Goal: Information Seeking & Learning: Check status

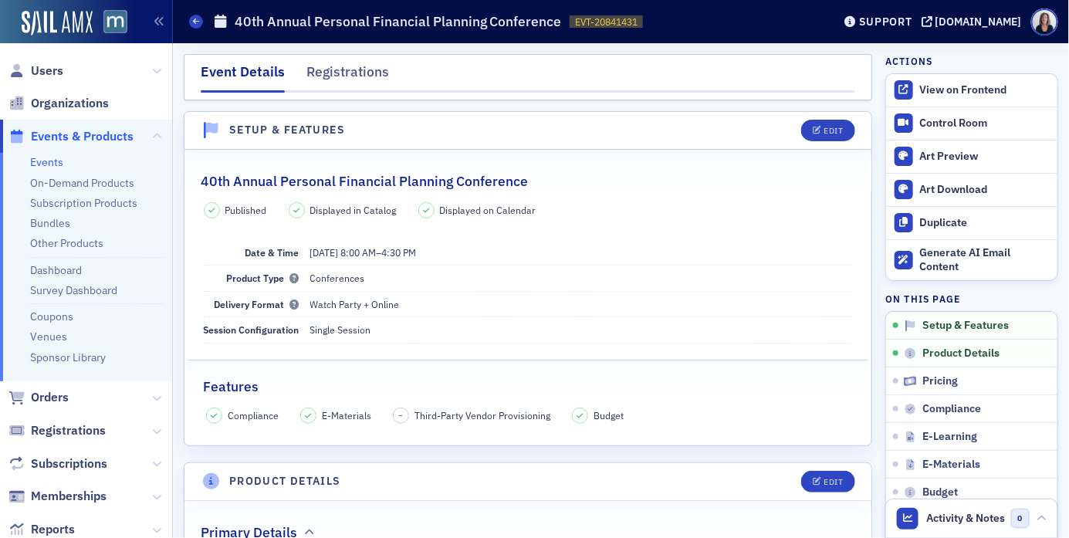
click at [104, 134] on span "Events & Products" at bounding box center [82, 136] width 103 height 17
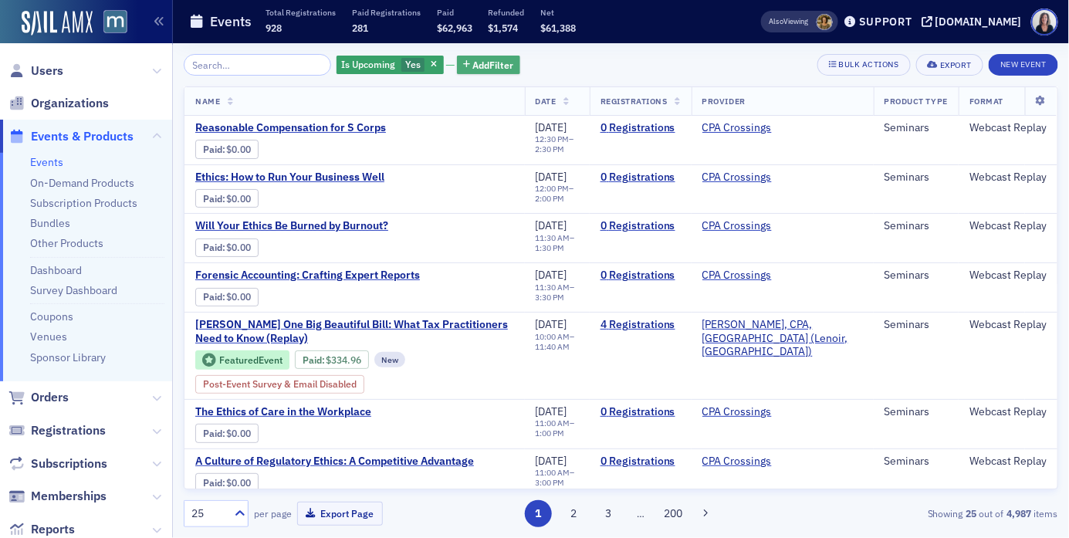
click at [488, 67] on span "Add Filter" at bounding box center [493, 65] width 41 height 14
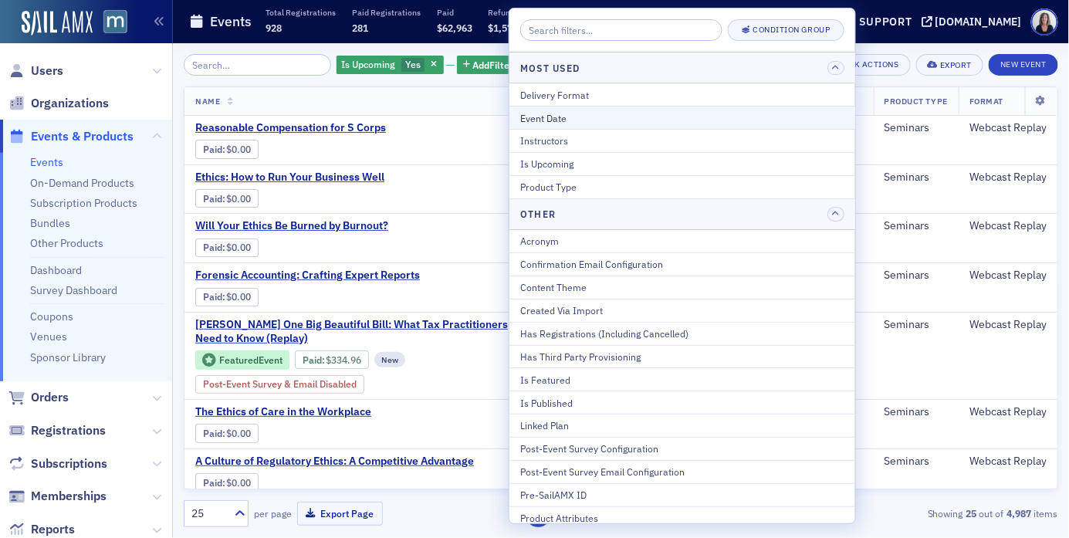
click at [551, 113] on div "Event Date" at bounding box center [682, 118] width 324 height 14
select select "7"
select select "2025"
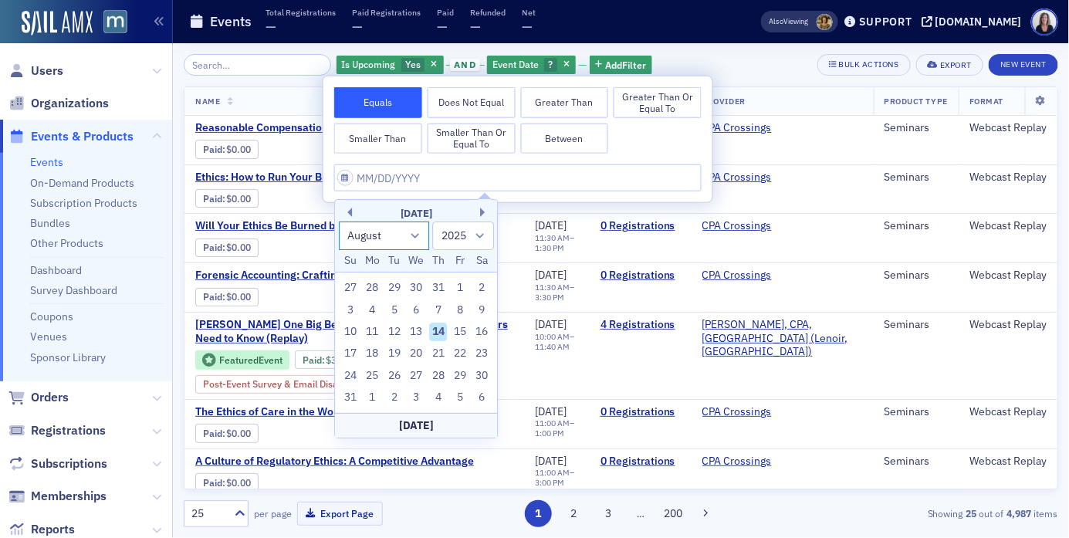
click at [418, 234] on select "January February March April May June July August September October November De…" at bounding box center [384, 235] width 91 height 29
select select "8"
click at [339, 221] on select "January February March April May June July August September October November De…" at bounding box center [384, 235] width 91 height 29
click at [461, 335] on div "19" at bounding box center [460, 332] width 19 height 19
type input "[DATE]"
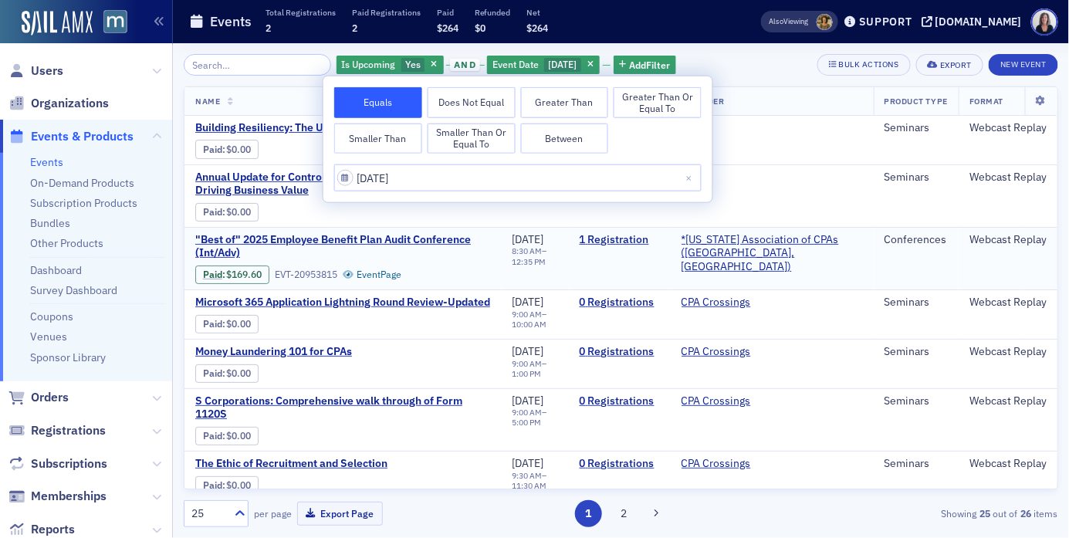
click at [490, 260] on span "Paid : $169.60 EVT-20953815 Event Page" at bounding box center [342, 272] width 295 height 24
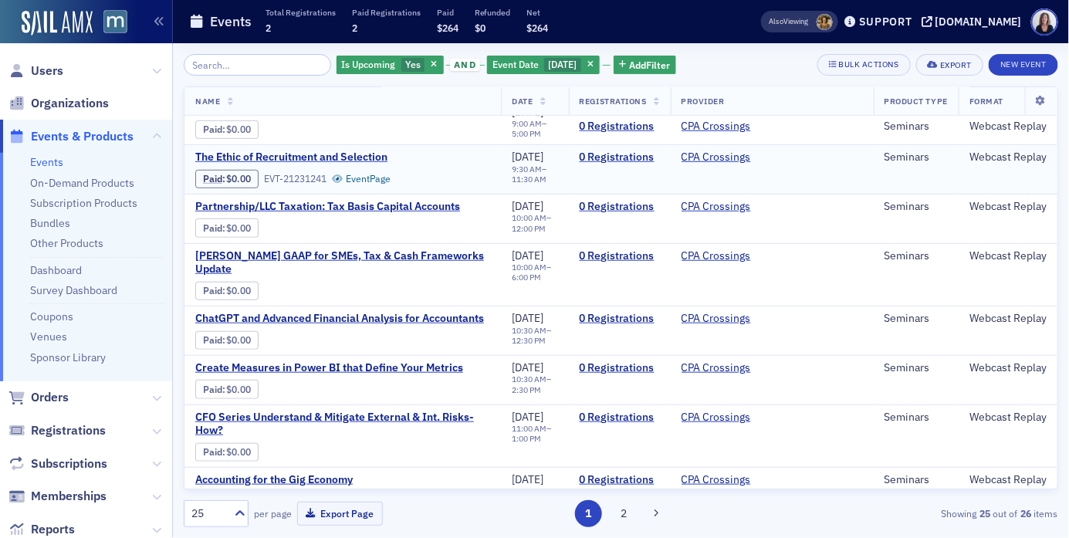
scroll to position [302, 0]
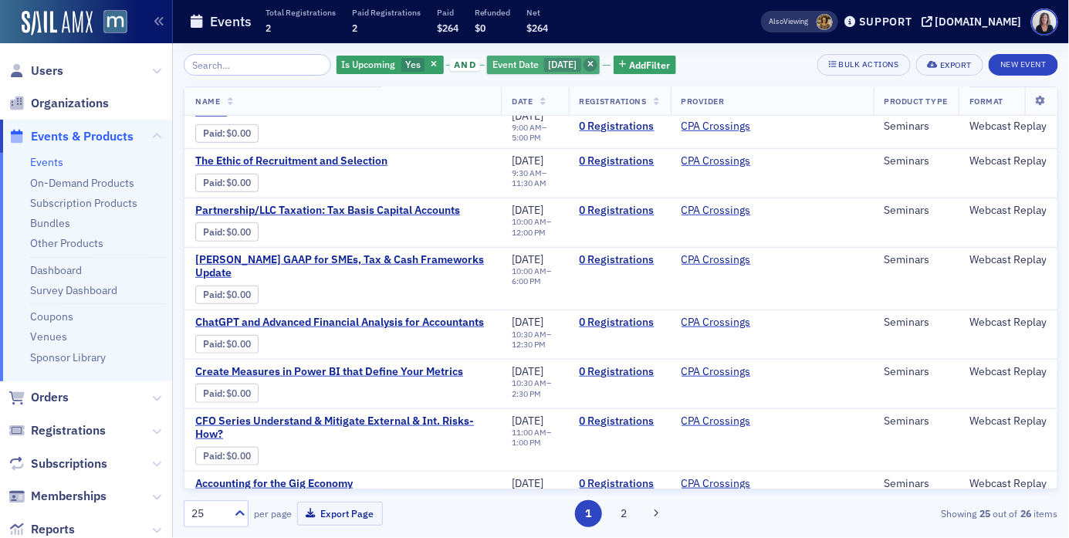
click at [593, 65] on icon "button" at bounding box center [590, 65] width 6 height 8
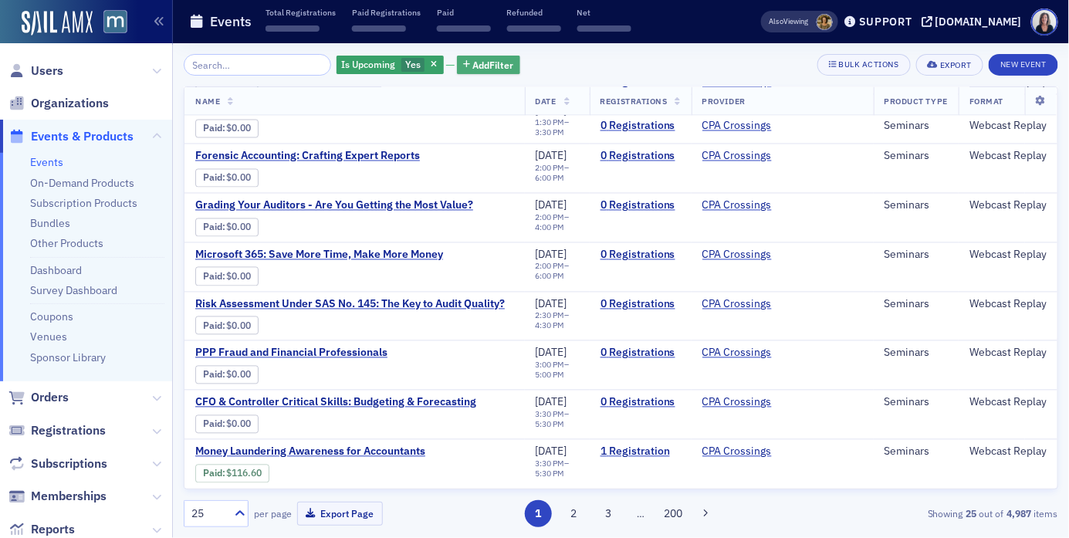
scroll to position [916, 0]
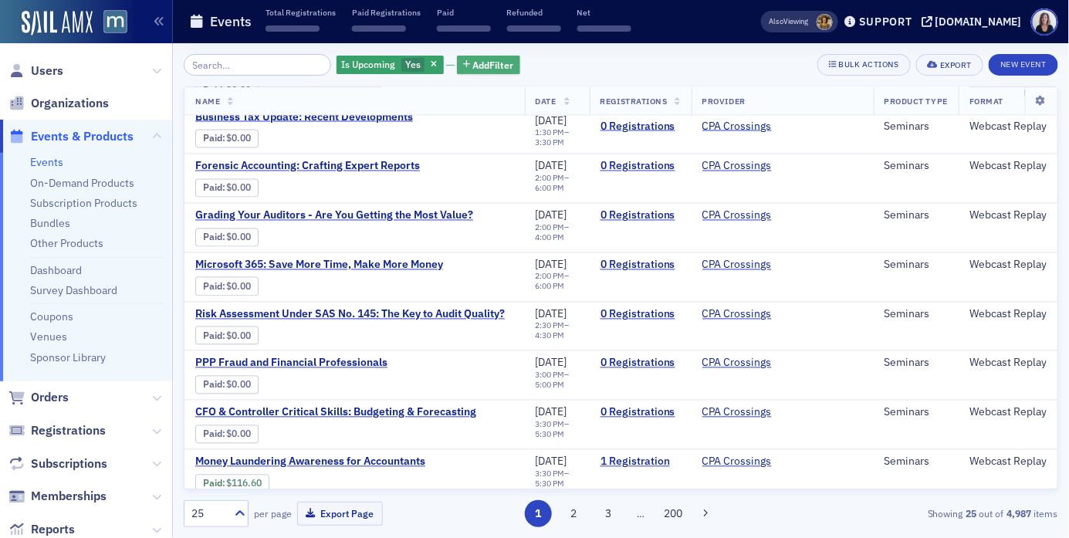
click at [477, 62] on span "Add Filter" at bounding box center [493, 65] width 41 height 14
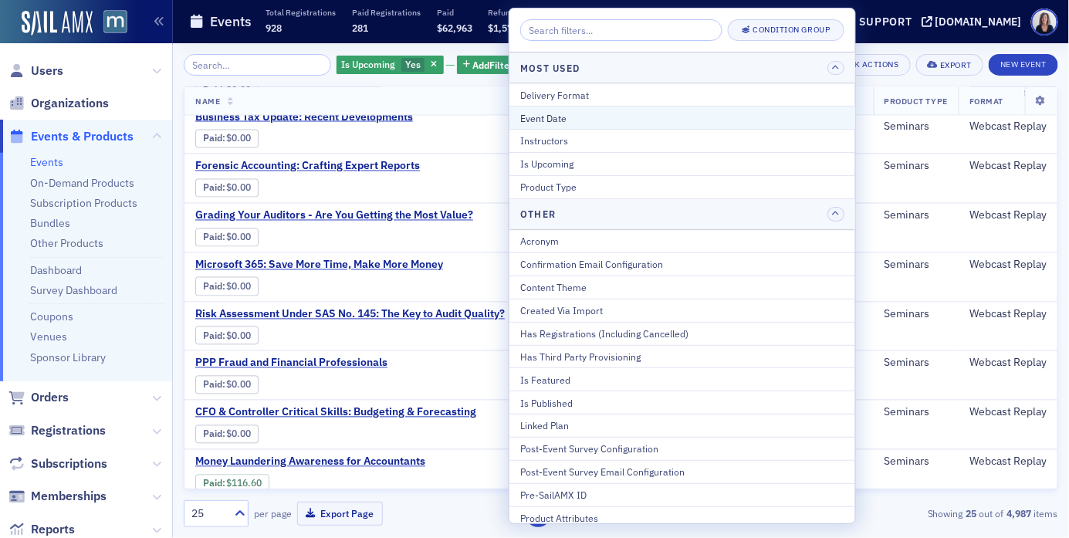
click at [536, 118] on div "Event Date" at bounding box center [682, 118] width 324 height 14
select select "7"
select select "2025"
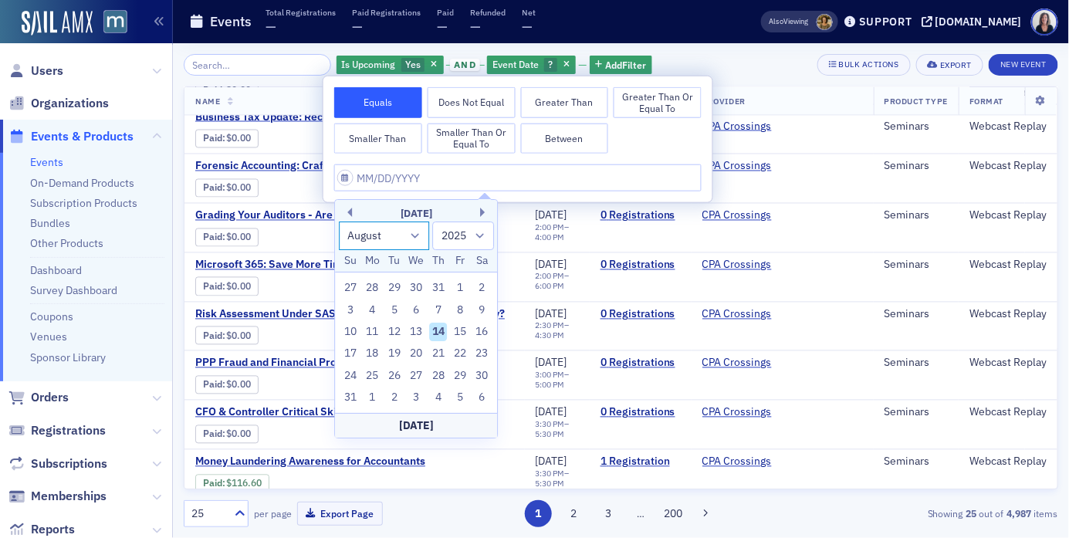
click at [417, 236] on select "January February March April May June July August September October November De…" at bounding box center [384, 235] width 91 height 29
select select "8"
click at [339, 221] on select "January February March April May June July August September October November De…" at bounding box center [384, 235] width 91 height 29
click at [419, 332] on div "17" at bounding box center [416, 332] width 19 height 19
type input "[DATE]"
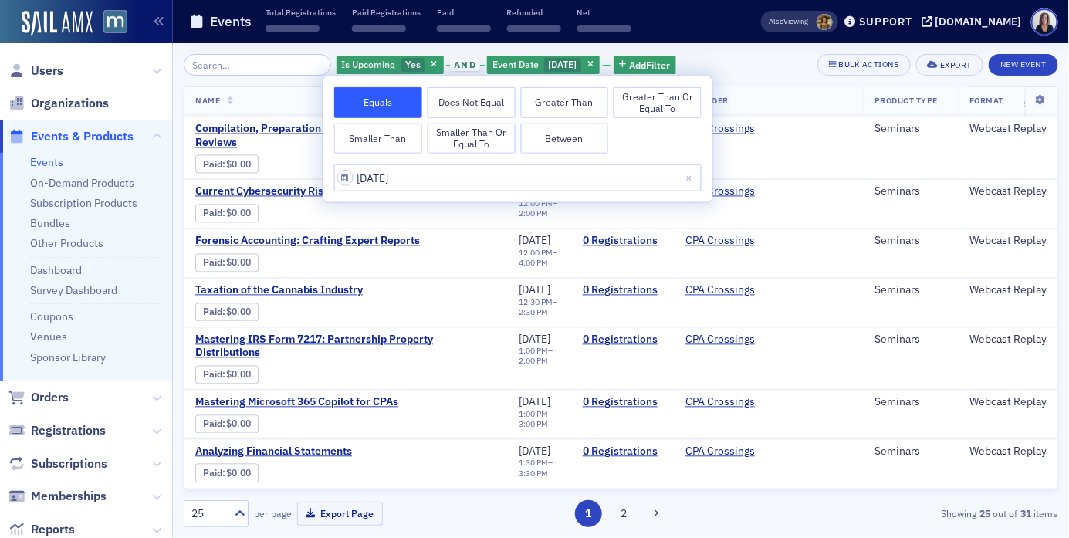
scroll to position [955, 0]
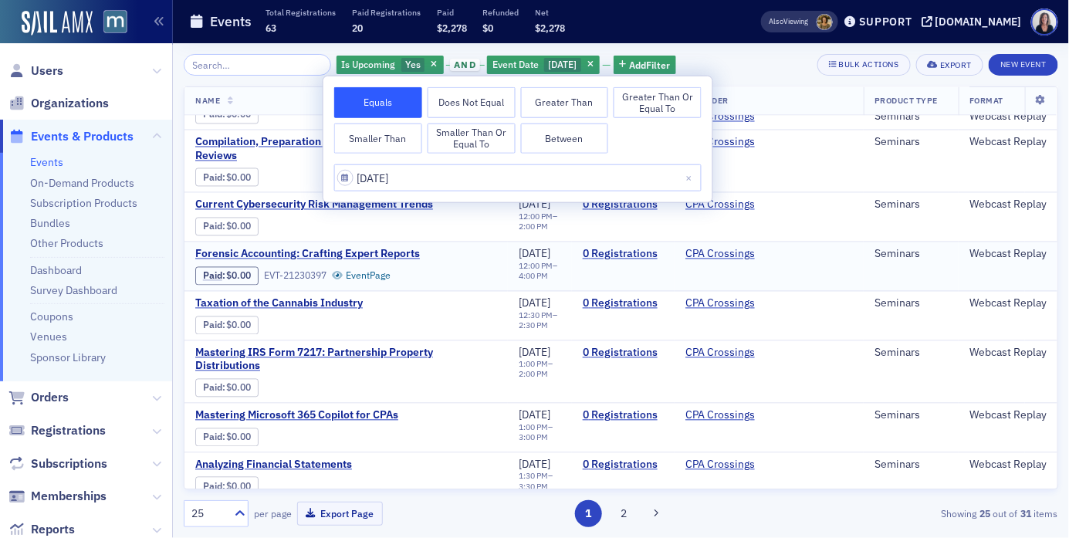
click at [451, 286] on td "Forensic Accounting: Crafting Expert Reports Paid : $0.00 EVT-21230397 Event Pa…" at bounding box center [345, 266] width 323 height 49
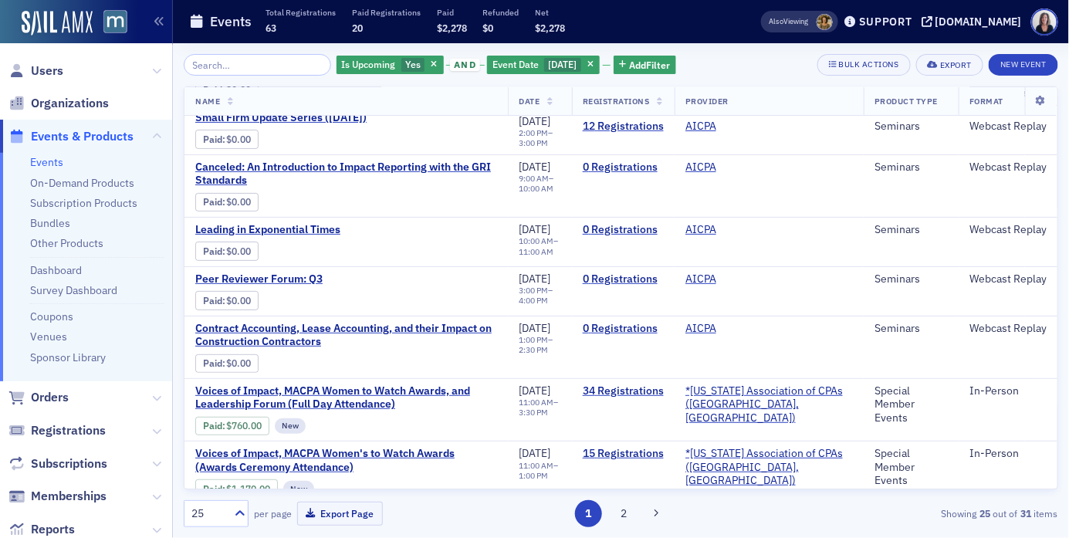
scroll to position [95, 0]
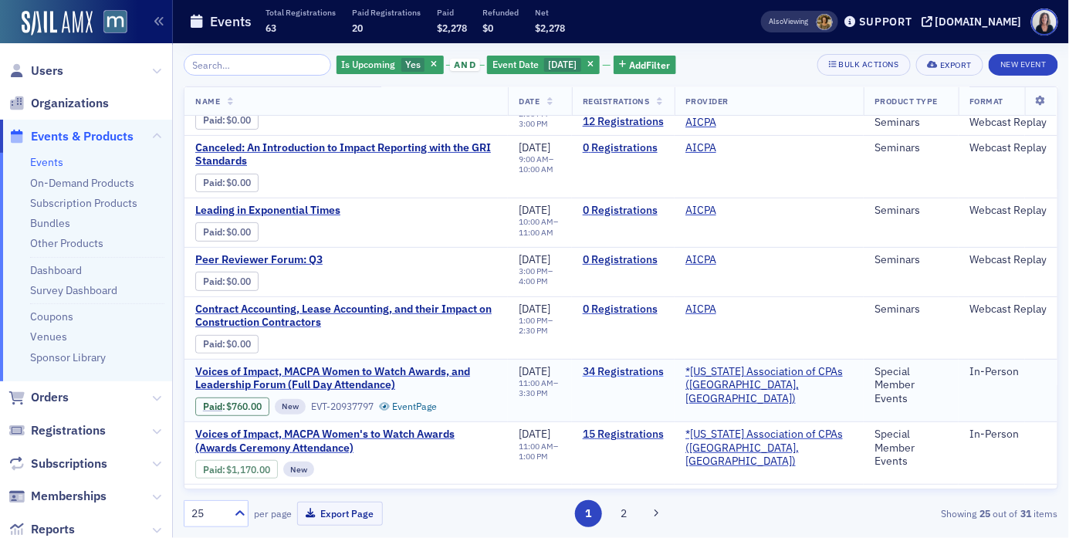
click at [627, 373] on link "34 Registrations" at bounding box center [623, 372] width 81 height 14
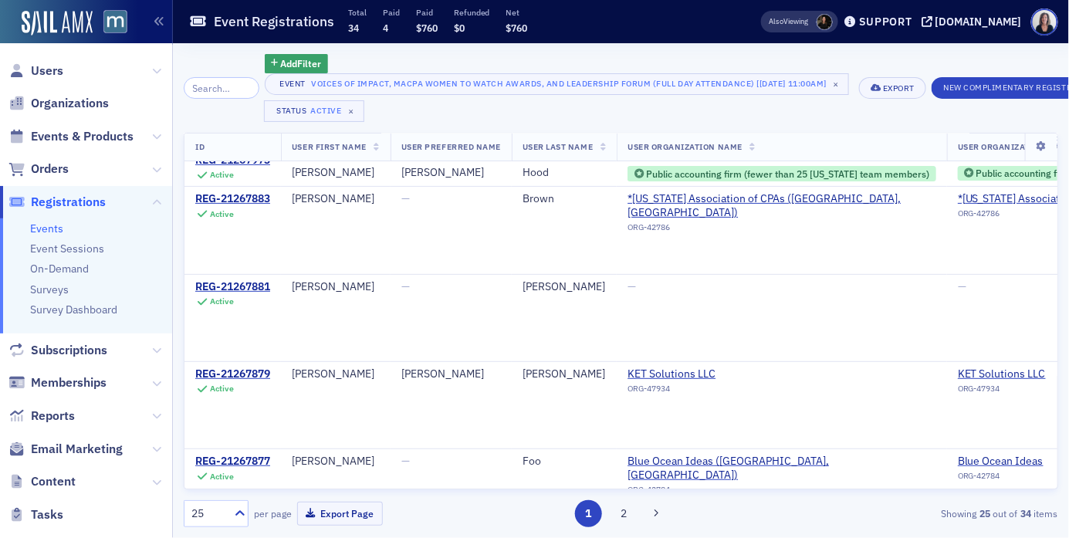
scroll to position [144, 0]
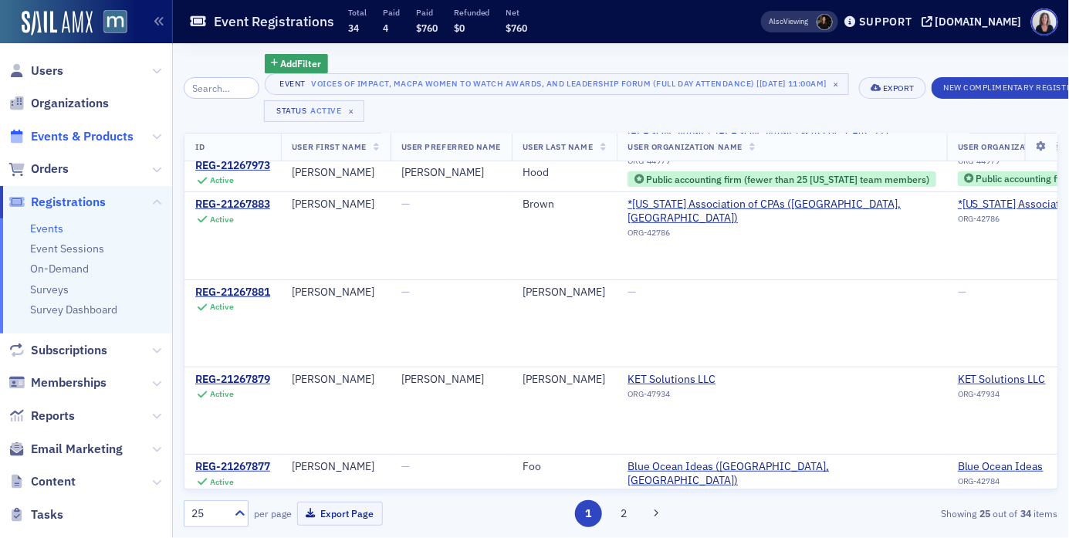
click at [110, 137] on span "Events & Products" at bounding box center [82, 136] width 103 height 17
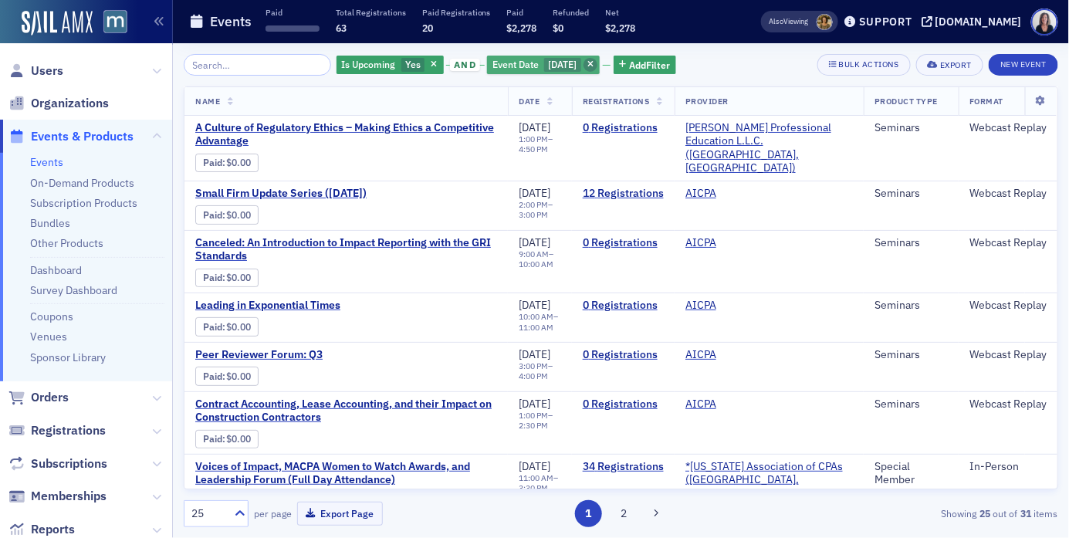
click at [593, 66] on icon "button" at bounding box center [590, 65] width 6 height 8
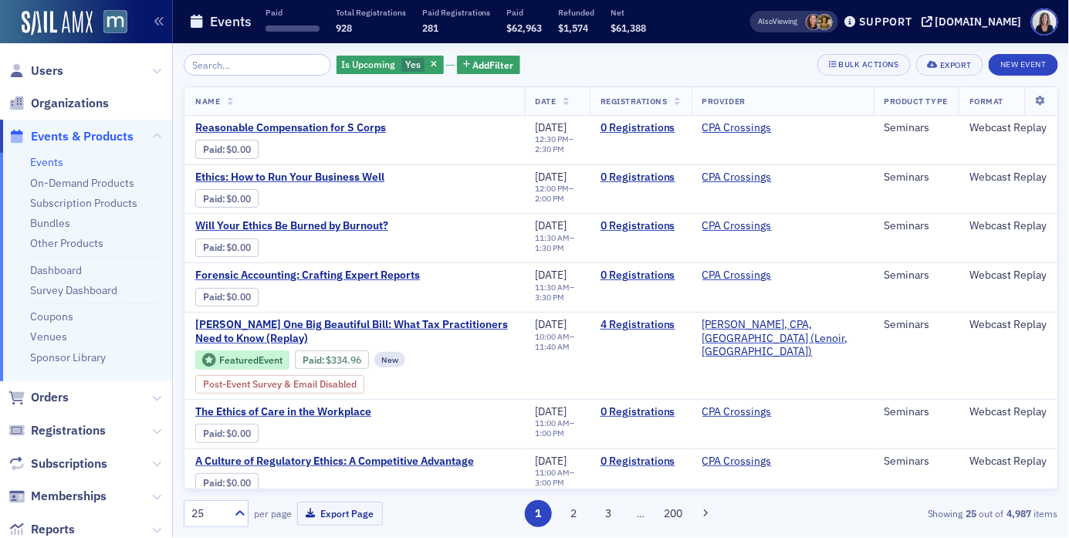
click at [115, 134] on span "Events & Products" at bounding box center [82, 136] width 103 height 17
click at [481, 68] on span "Add Filter" at bounding box center [493, 65] width 41 height 14
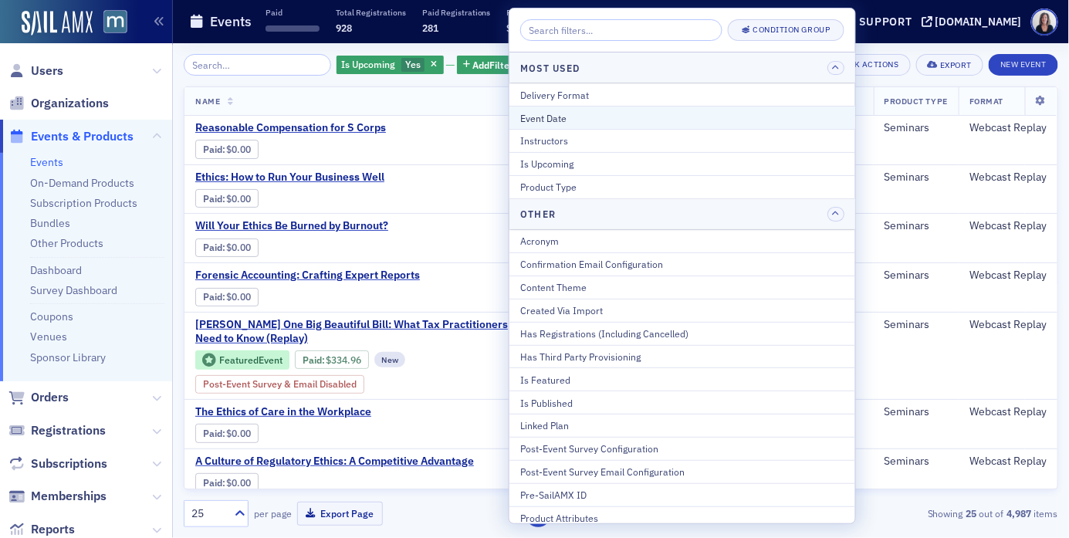
click at [530, 113] on div "Event Date" at bounding box center [682, 118] width 324 height 14
select select "7"
select select "2025"
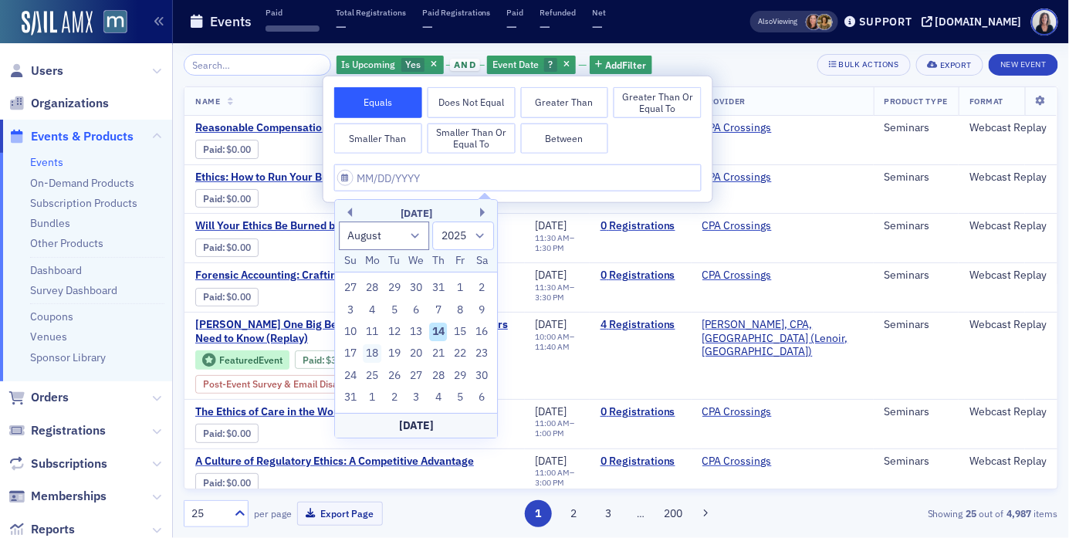
click at [374, 350] on div "18" at bounding box center [372, 354] width 19 height 19
type input "[DATE]"
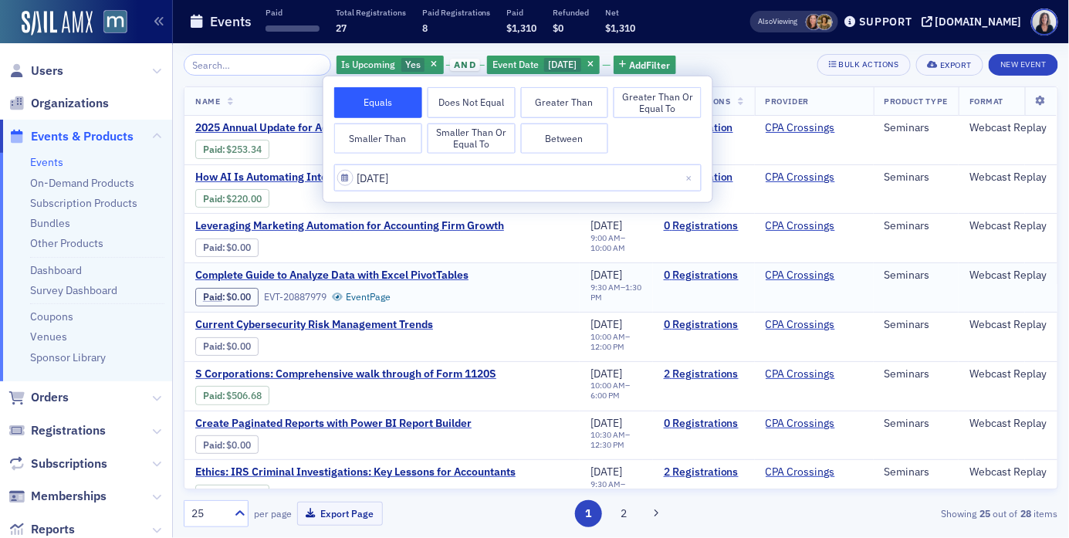
click at [522, 286] on div "Complete Guide to Analyze Data with Excel PivotTables Paid : $0.00 EVT-20887979…" at bounding box center [381, 288] width 373 height 38
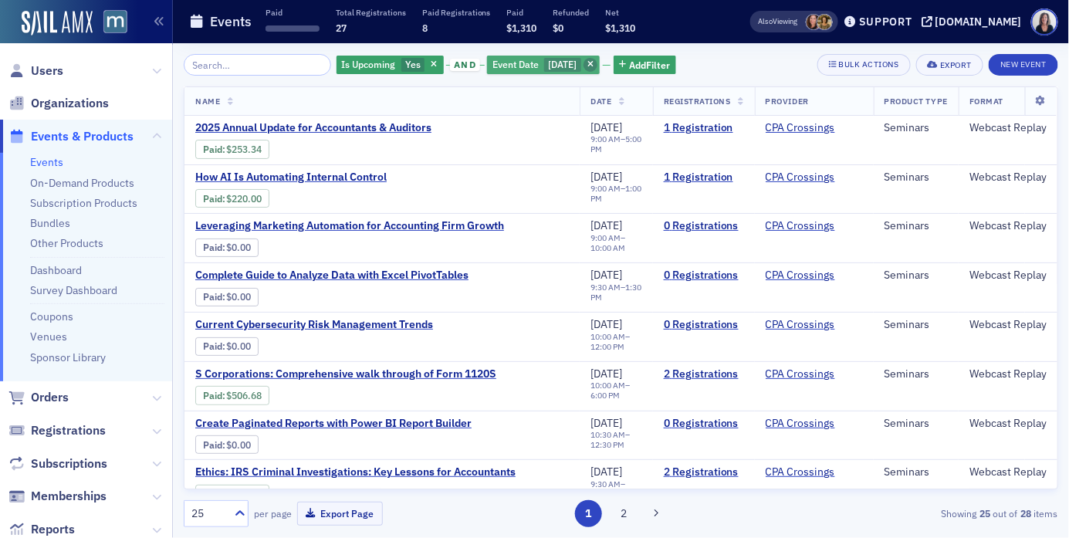
click at [593, 66] on icon "button" at bounding box center [590, 65] width 6 height 8
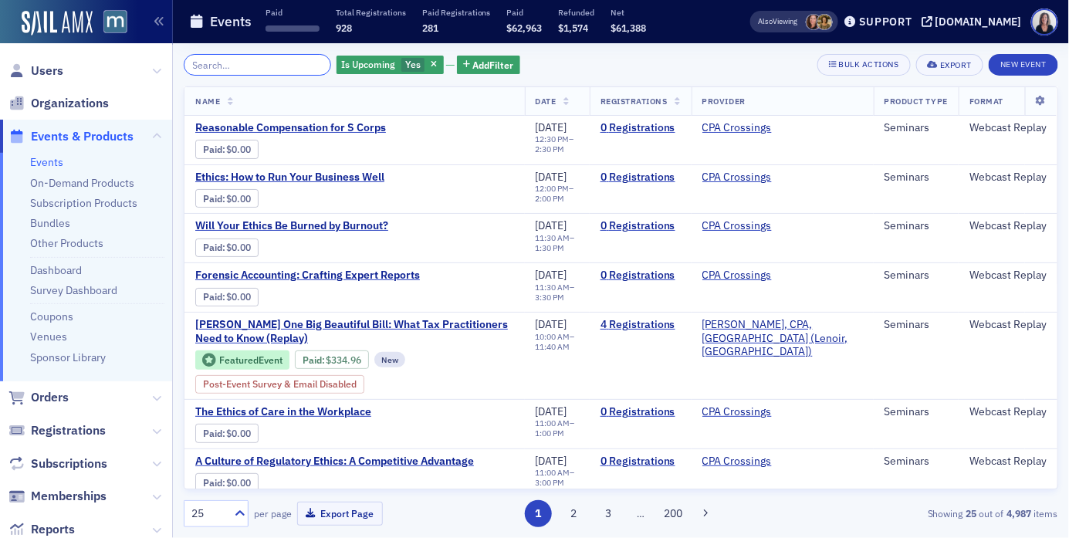
click at [268, 54] on input "search" at bounding box center [257, 65] width 147 height 22
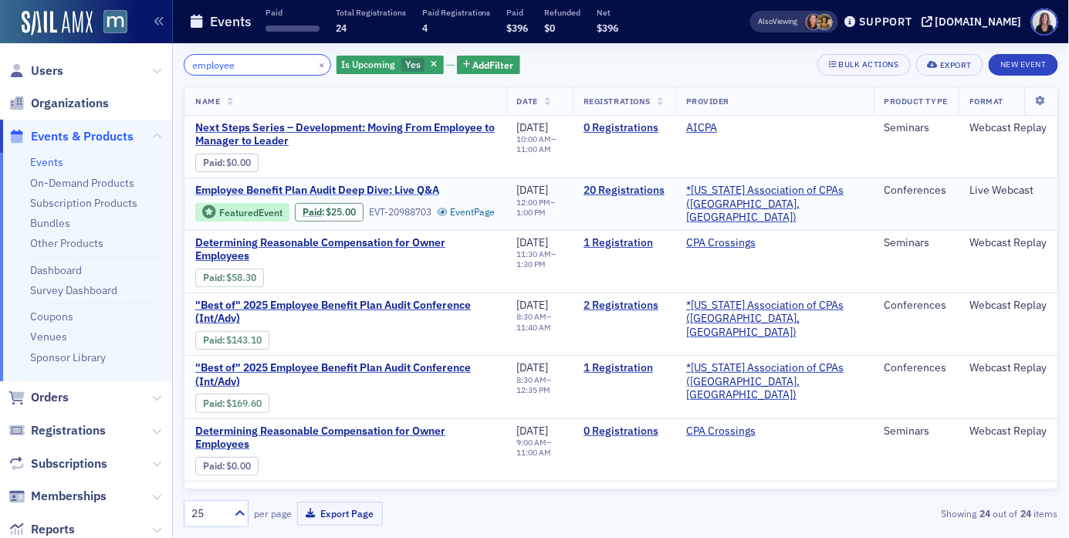
type input "employee"
click at [347, 184] on span "Employee Benefit Plan Audit Deep Dive: Live Q&A" at bounding box center [324, 191] width 259 height 14
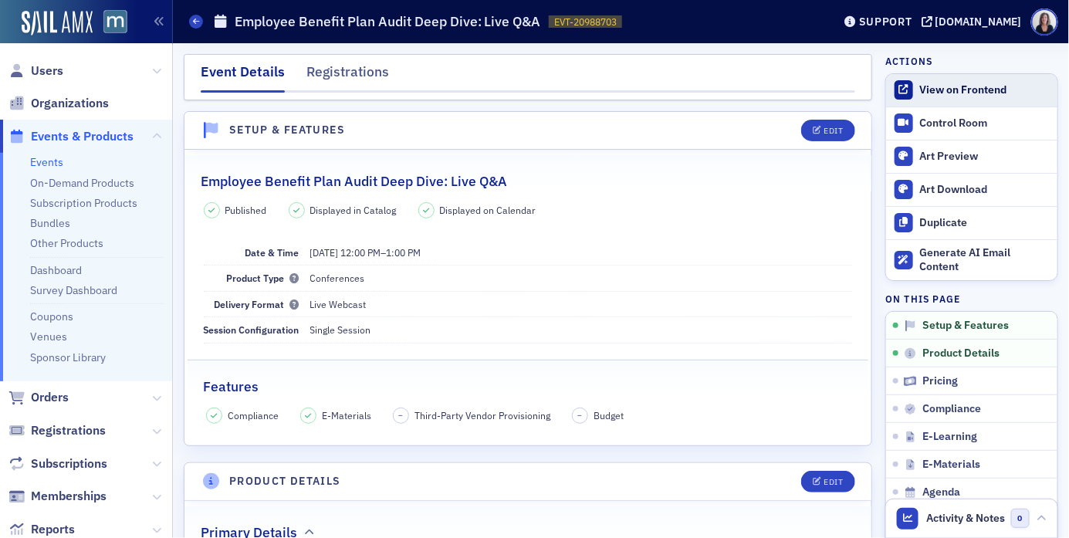
click at [948, 93] on div "View on Frontend" at bounding box center [985, 90] width 130 height 14
click at [370, 75] on div "Registrations" at bounding box center [347, 76] width 83 height 29
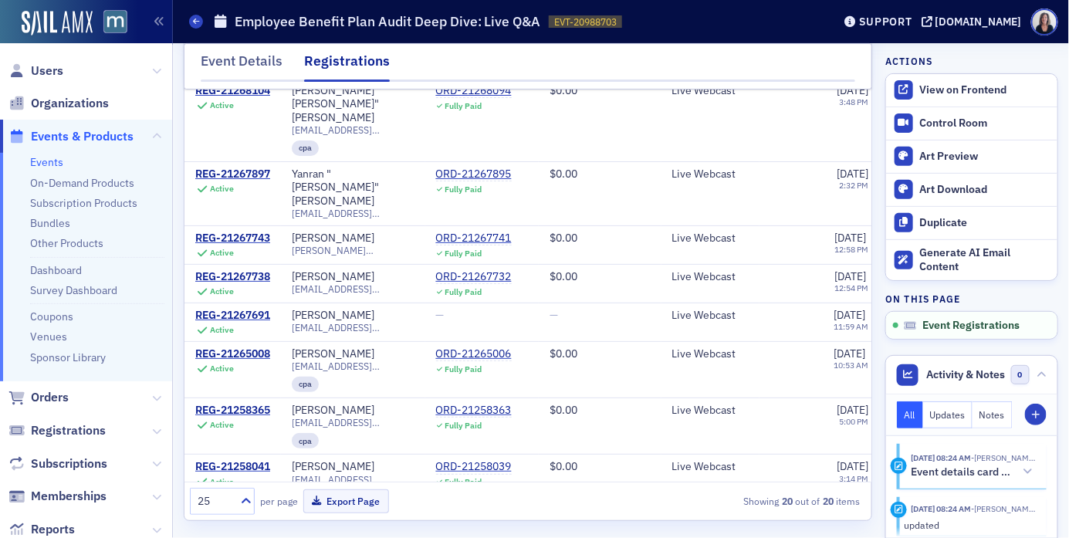
scroll to position [137, 0]
click at [49, 69] on span "Users" at bounding box center [47, 71] width 32 height 17
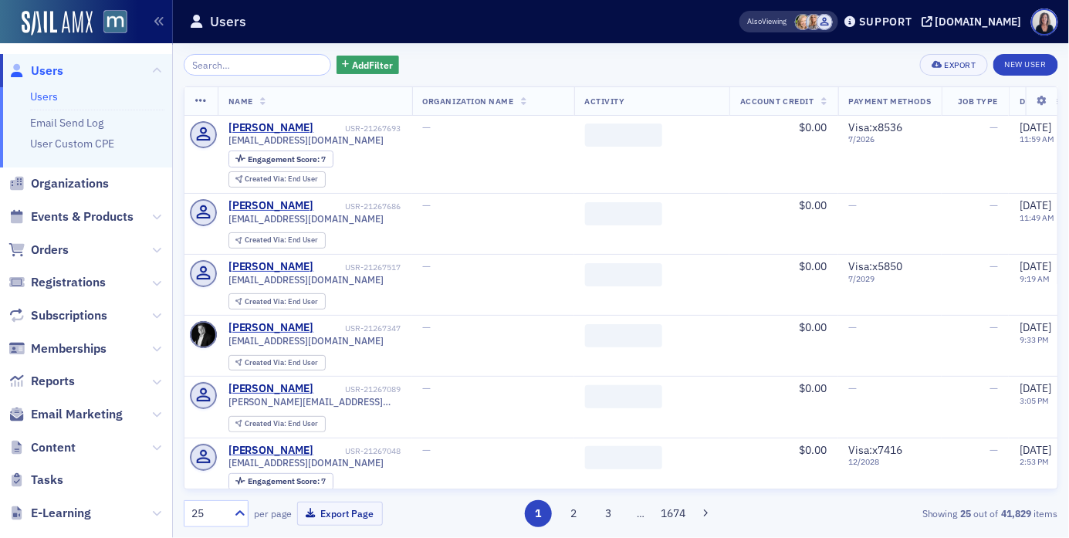
click at [270, 59] on input "search" at bounding box center [257, 65] width 147 height 22
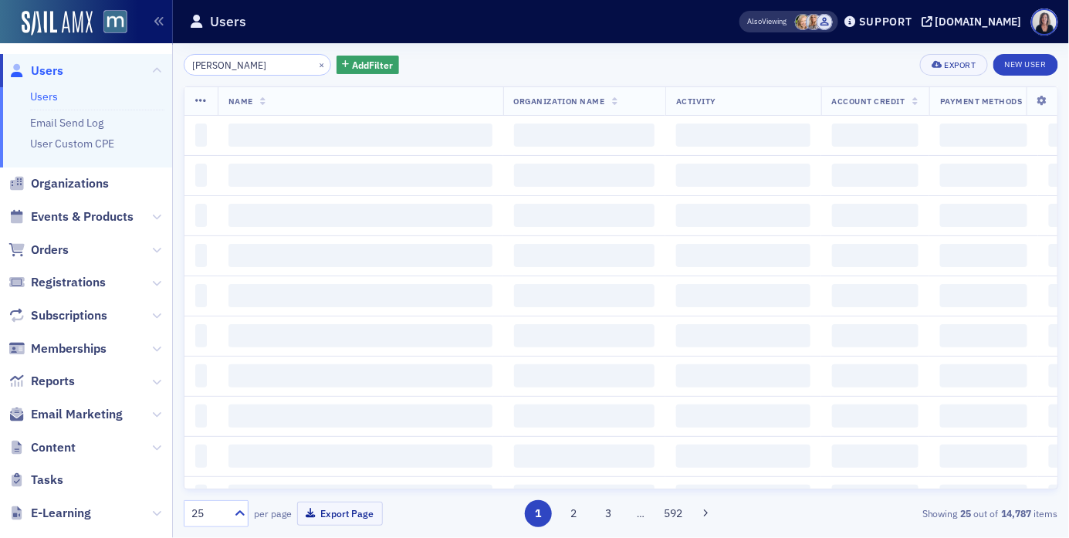
type input "[PERSON_NAME]"
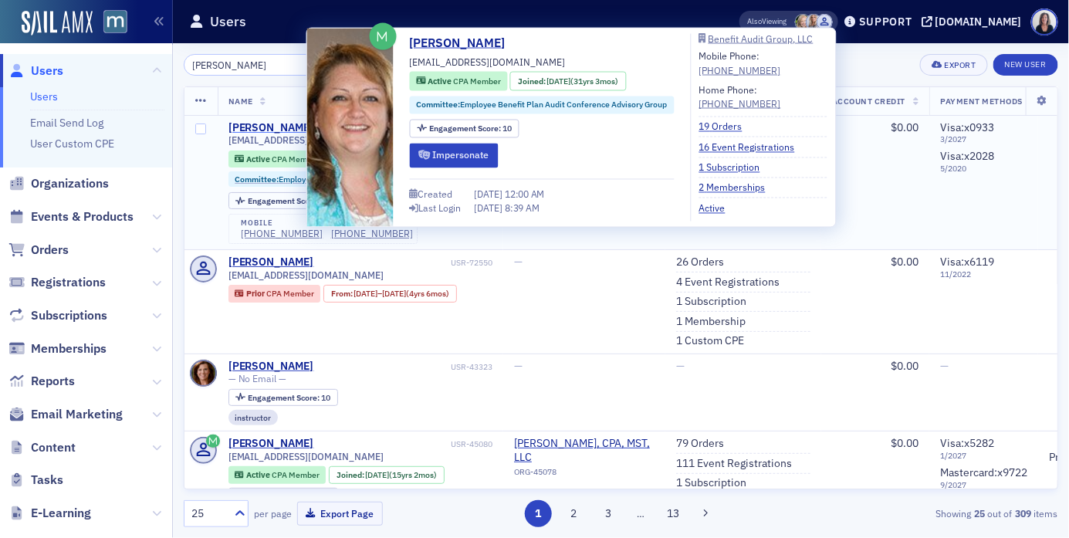
click at [267, 129] on div "[PERSON_NAME]" at bounding box center [271, 128] width 86 height 14
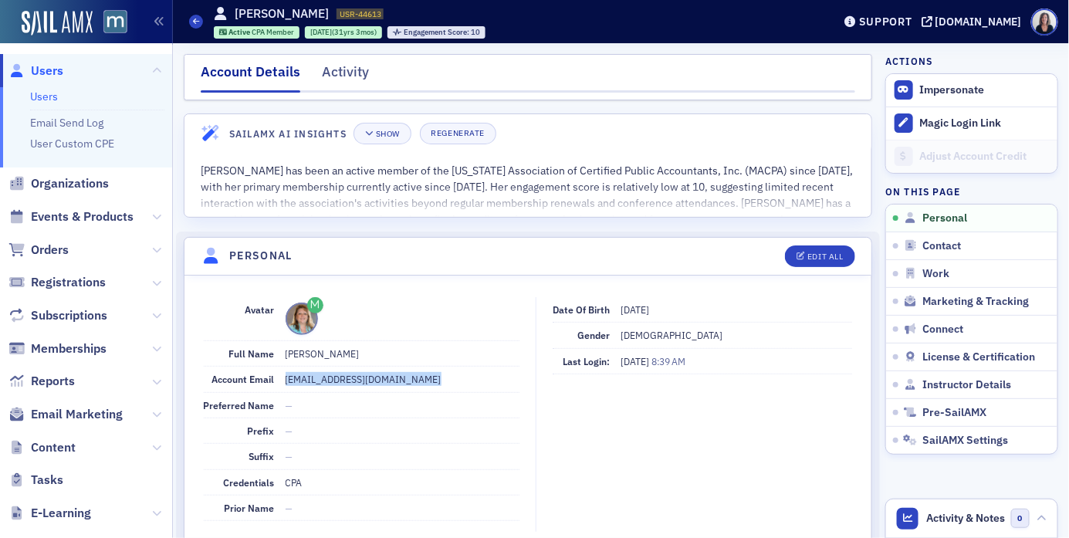
drag, startPoint x: 453, startPoint y: 375, endPoint x: 282, endPoint y: 378, distance: 170.6
click at [282, 378] on div "Account Email [EMAIL_ADDRESS][DOMAIN_NAME]" at bounding box center [362, 379] width 316 height 25
copy dd "[EMAIL_ADDRESS][DOMAIN_NAME]"
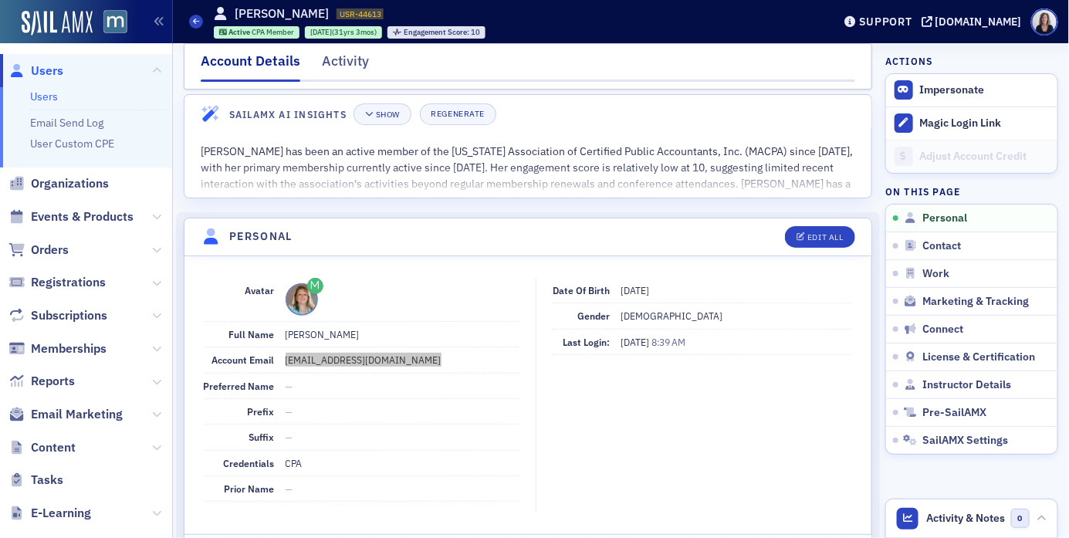
scroll to position [21, 0]
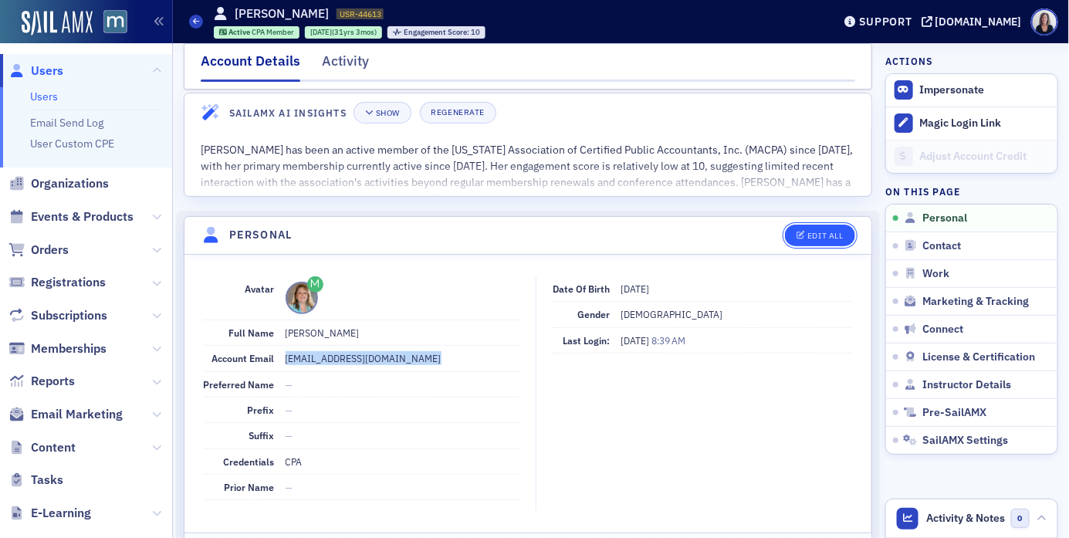
click at [837, 235] on div "Edit All" at bounding box center [824, 236] width 35 height 8
select select "US"
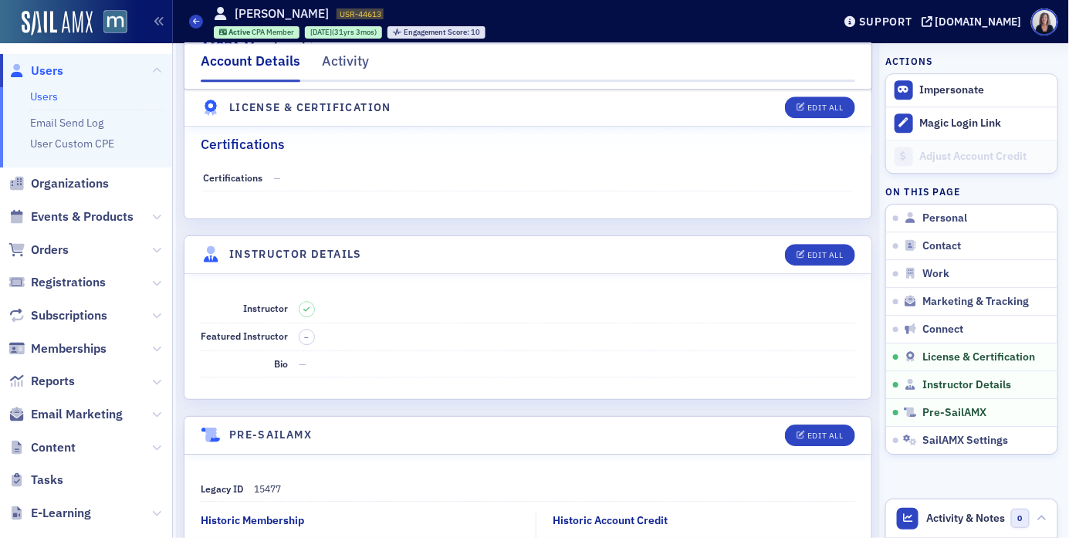
scroll to position [3327, 0]
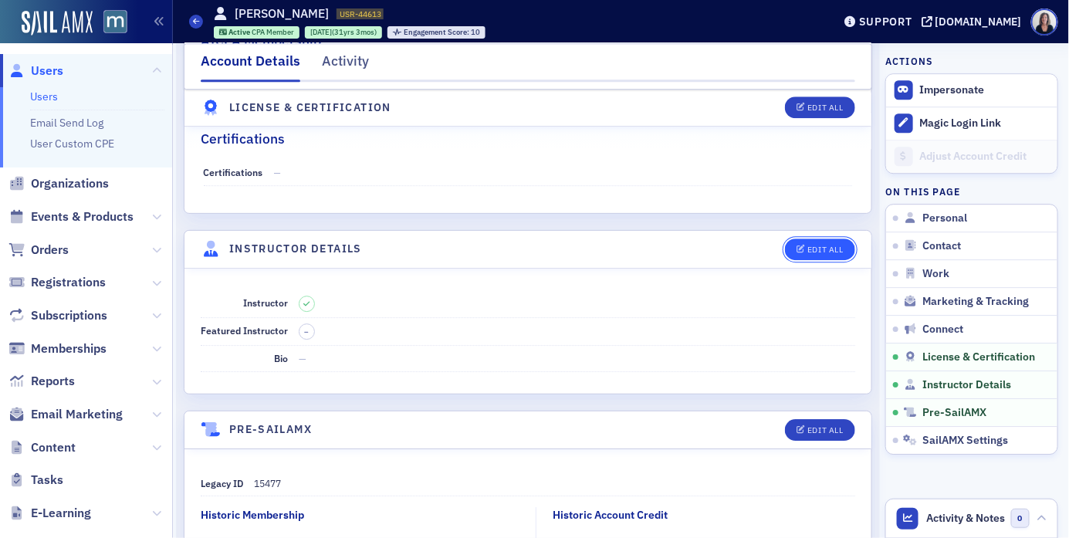
click at [828, 254] on div "Edit All" at bounding box center [824, 249] width 35 height 8
select select "US"
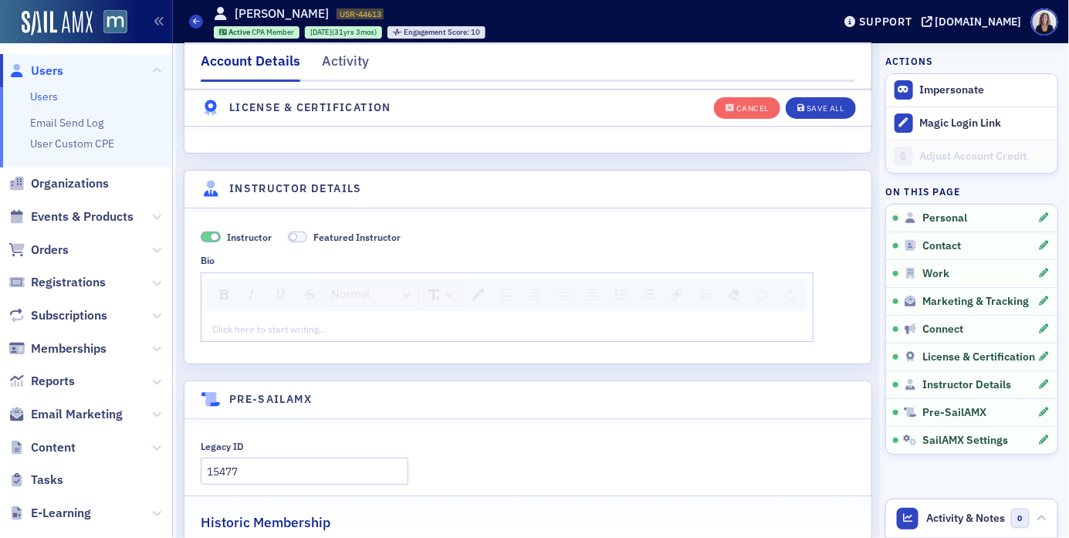
scroll to position [3987, 0]
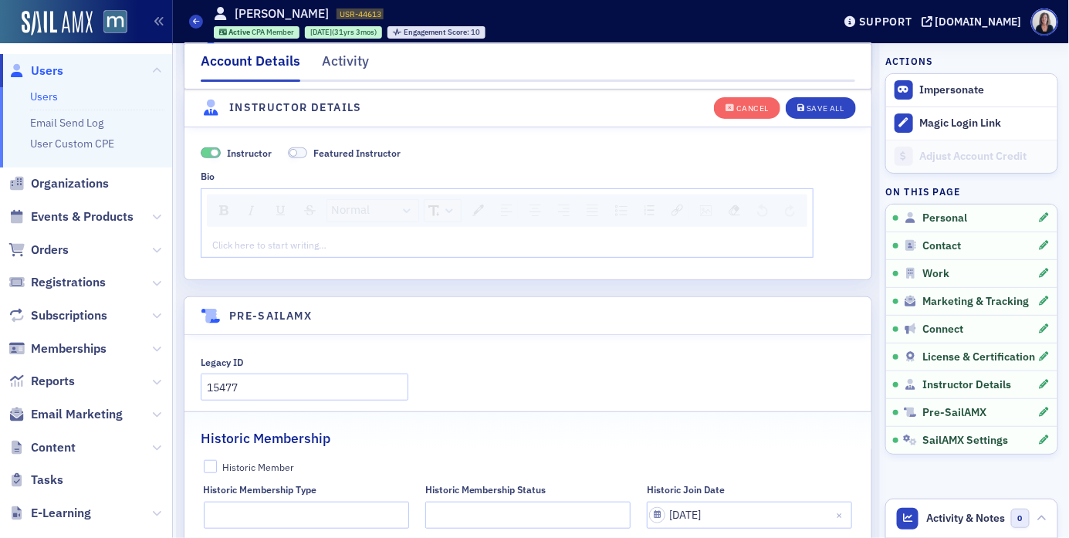
click at [328, 248] on div "rdw-editor" at bounding box center [507, 245] width 589 height 14
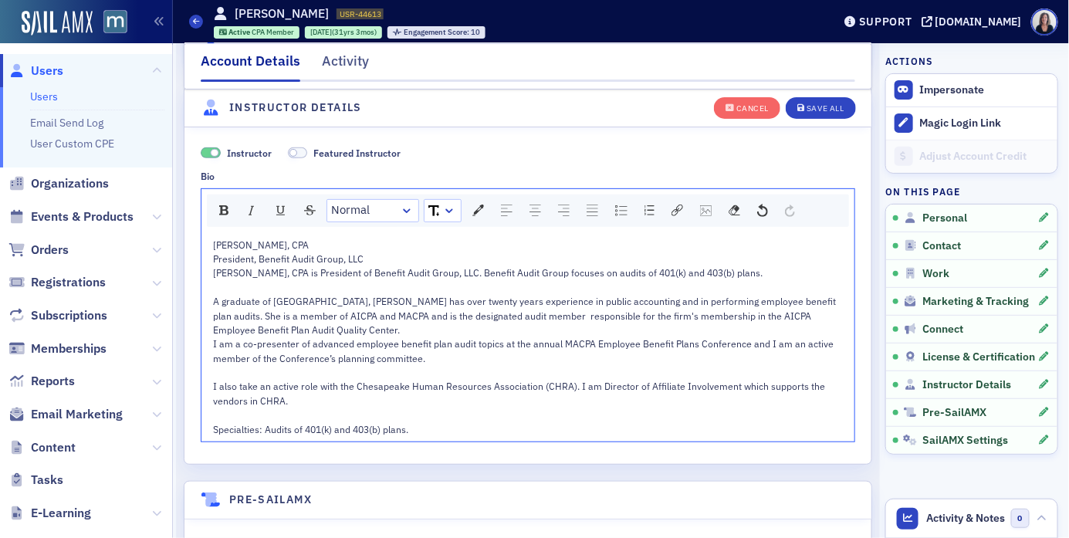
click at [319, 336] on div "[PERSON_NAME], CPA is President of Benefit Audit Group, LLC. Benefit Audit Grou…" at bounding box center [528, 300] width 630 height 71
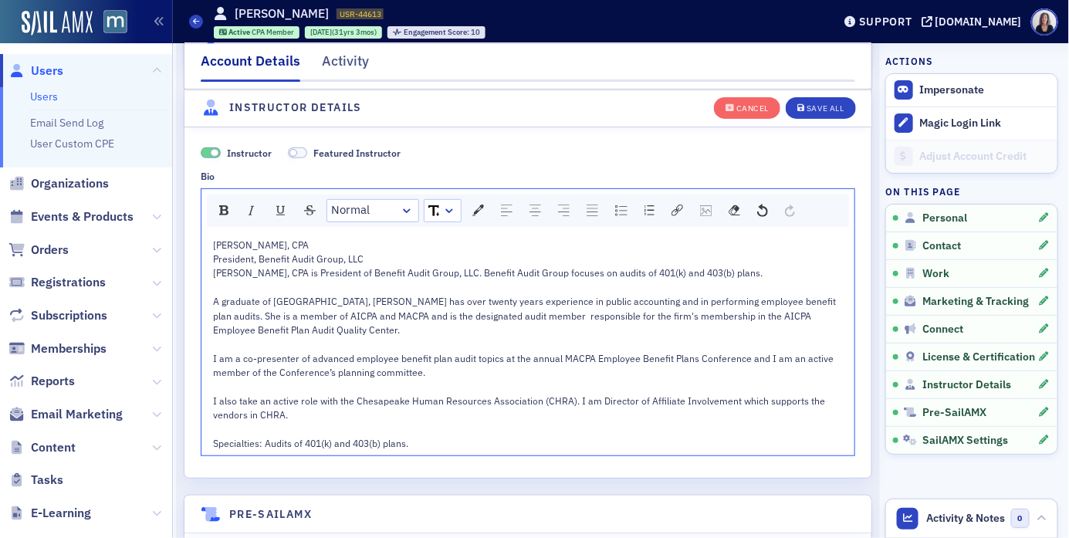
click at [242, 363] on span "I am a co‐presenter of advanced employee benefit plan audit topics at the annua…" at bounding box center [524, 400] width 623 height 97
click at [265, 405] on span "A co‐presenter of advanced employee benefit plan audit topics at the annual MAC…" at bounding box center [520, 400] width 614 height 97
click at [291, 429] on div "A co‐presenter of advanced employee benefit plan audit topics at the annual MAC…" at bounding box center [528, 401] width 630 height 100
click at [816, 106] on div "Save All" at bounding box center [824, 108] width 37 height 8
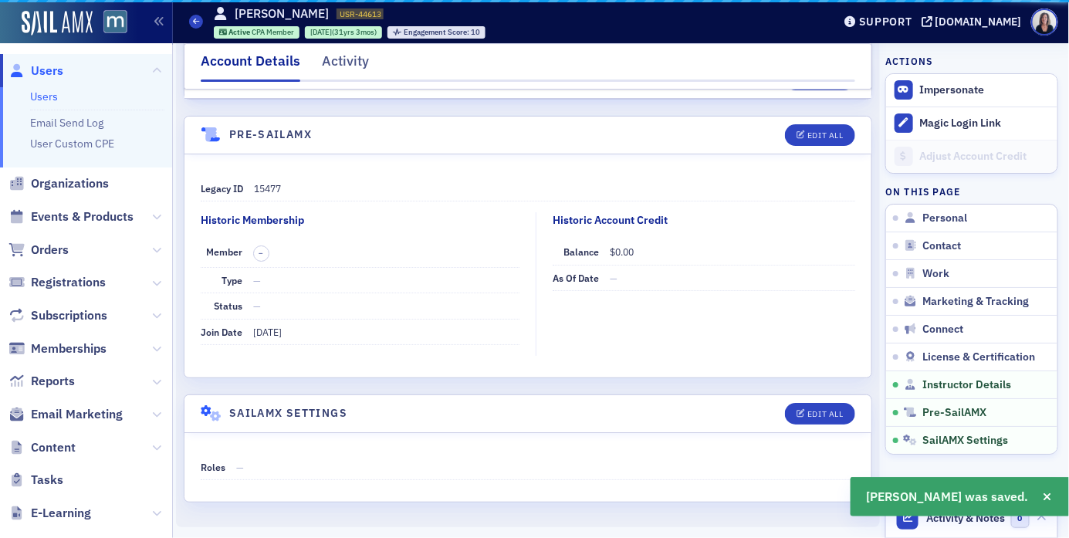
scroll to position [3691, 0]
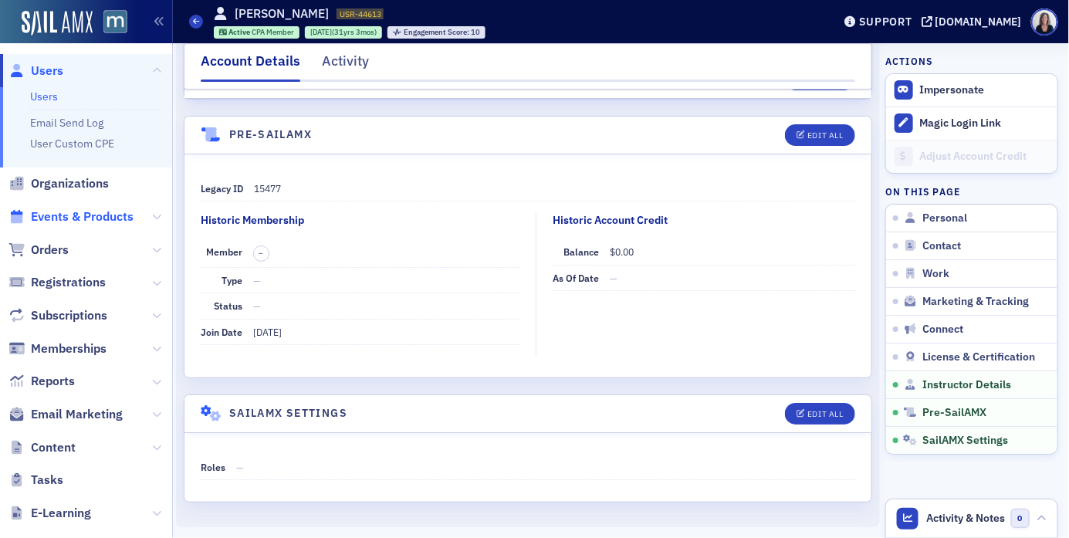
click at [54, 218] on span "Events & Products" at bounding box center [82, 216] width 103 height 17
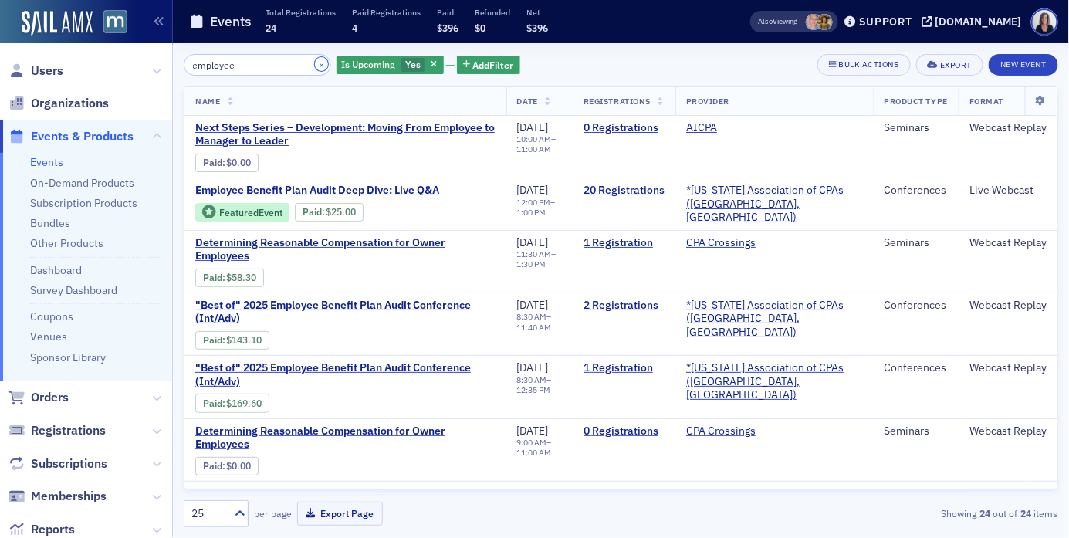
click at [315, 66] on button "×" at bounding box center [322, 64] width 14 height 14
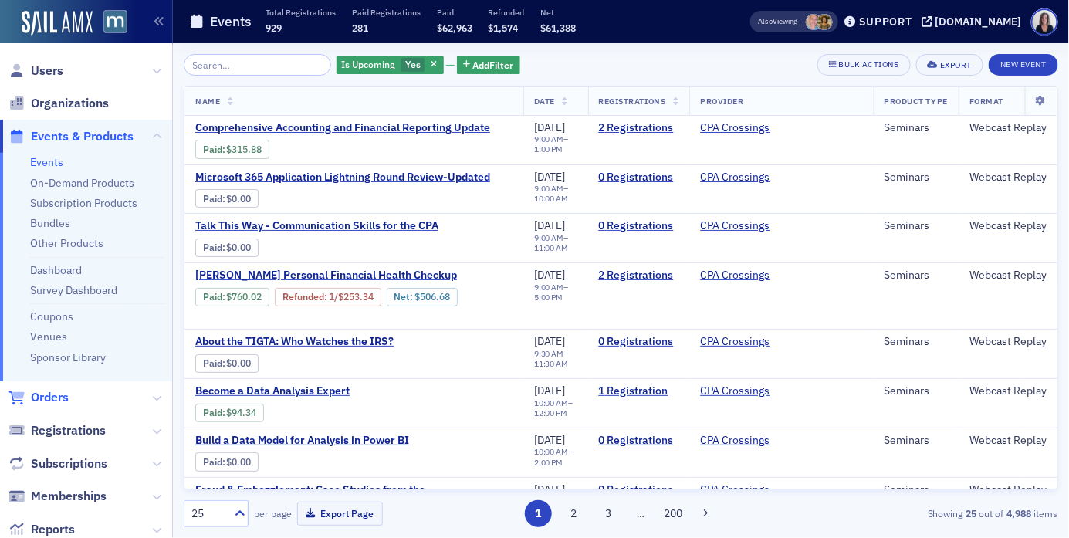
click at [59, 397] on span "Orders" at bounding box center [50, 397] width 38 height 17
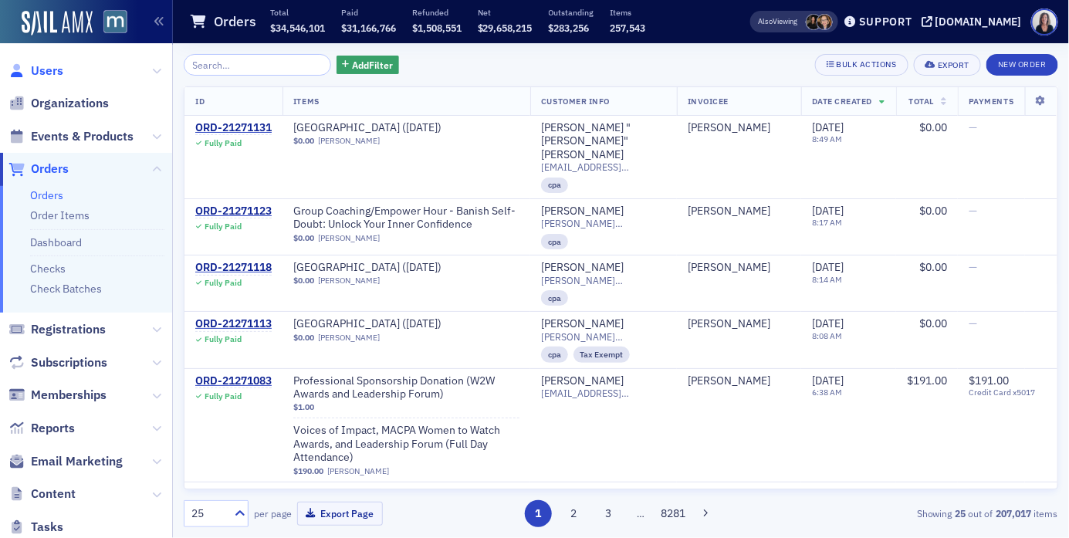
click at [52, 70] on span "Users" at bounding box center [47, 71] width 32 height 17
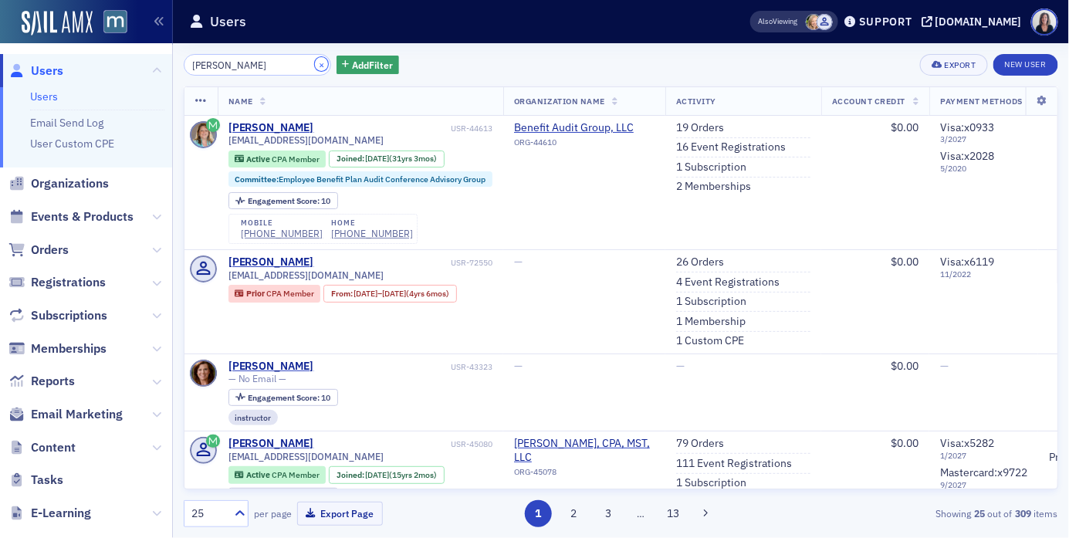
click at [315, 65] on button "×" at bounding box center [322, 64] width 14 height 14
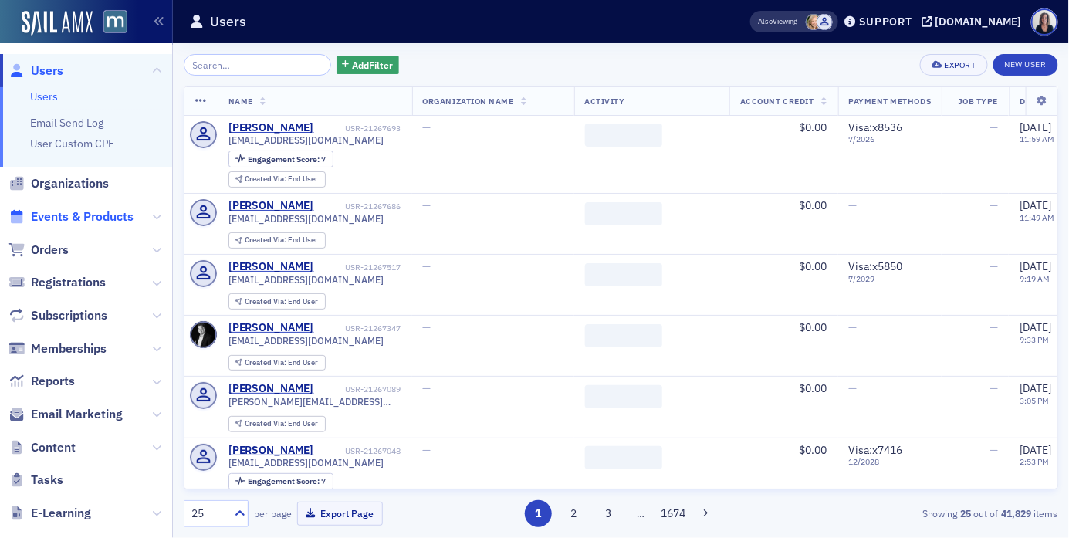
click at [70, 215] on span "Events & Products" at bounding box center [82, 216] width 103 height 17
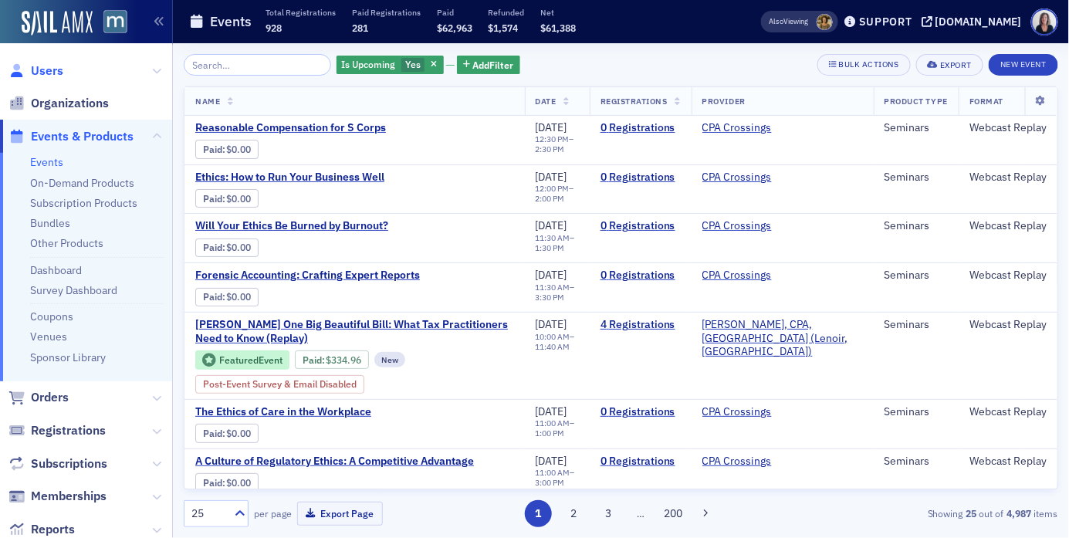
click at [56, 69] on span "Users" at bounding box center [47, 71] width 32 height 17
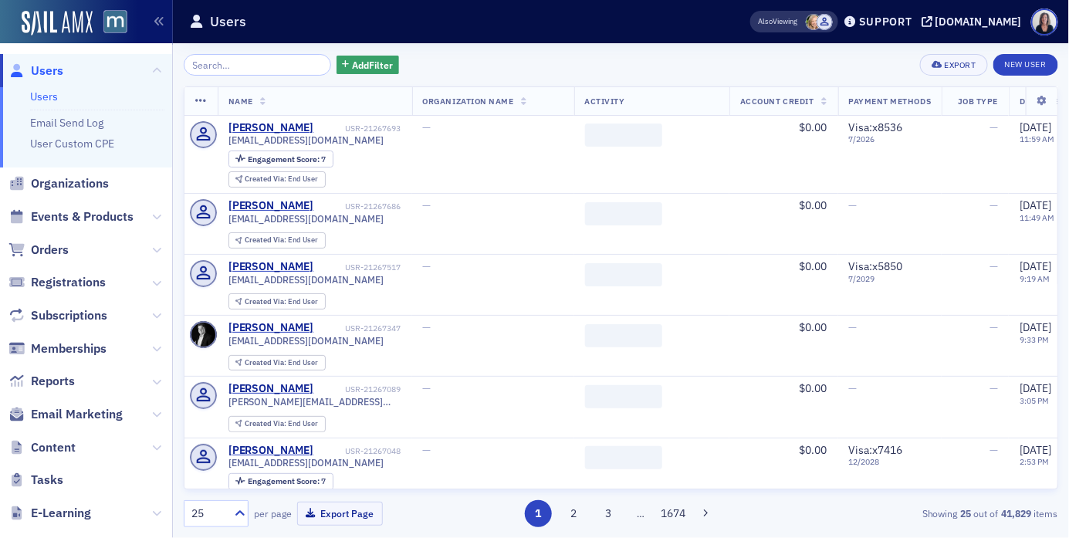
click at [234, 58] on input "search" at bounding box center [257, 65] width 147 height 22
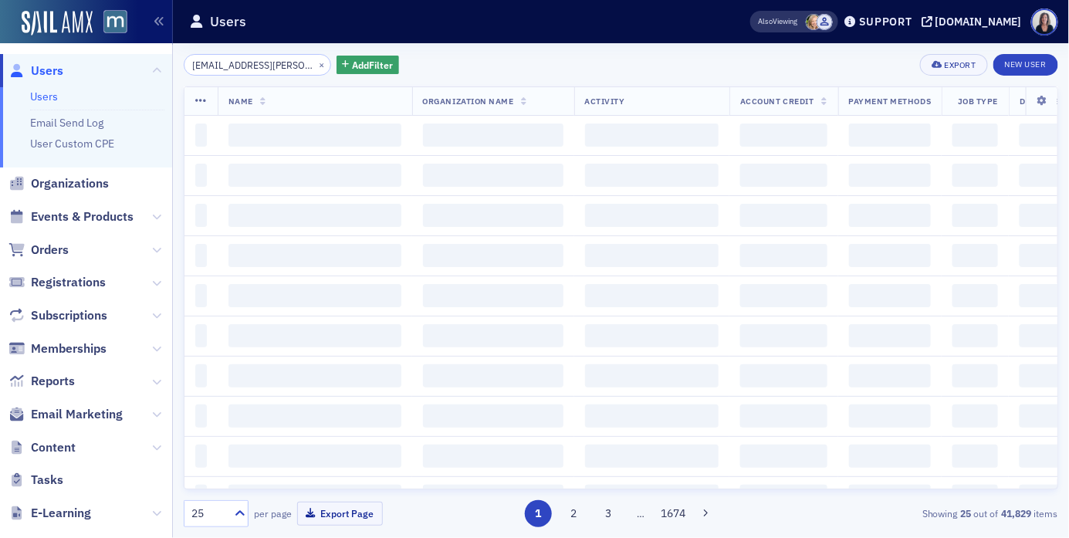
scroll to position [0, 1]
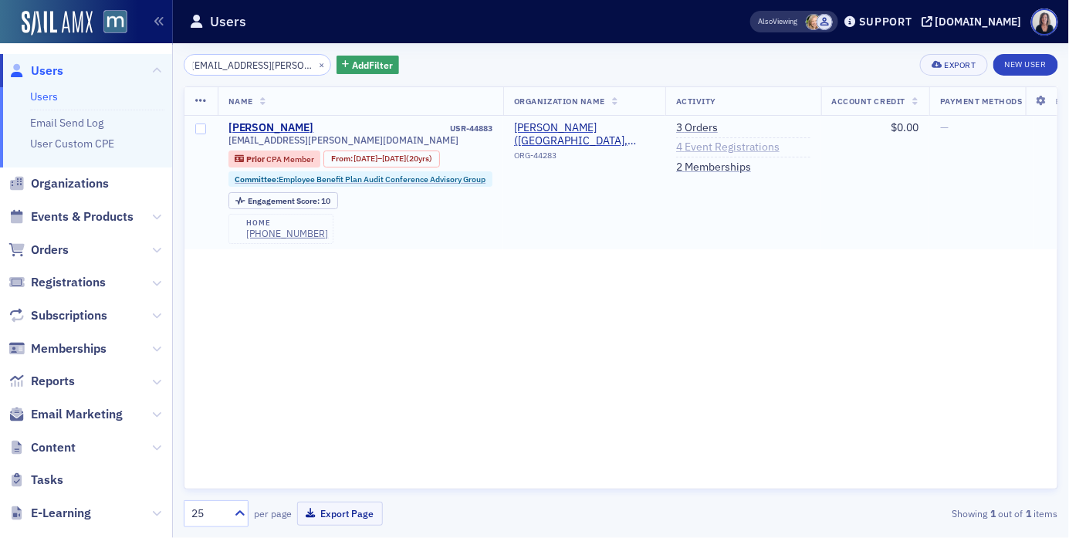
type input "[EMAIL_ADDRESS][PERSON_NAME][DOMAIN_NAME]"
click at [715, 144] on link "4 Event Registrations" at bounding box center [727, 147] width 103 height 14
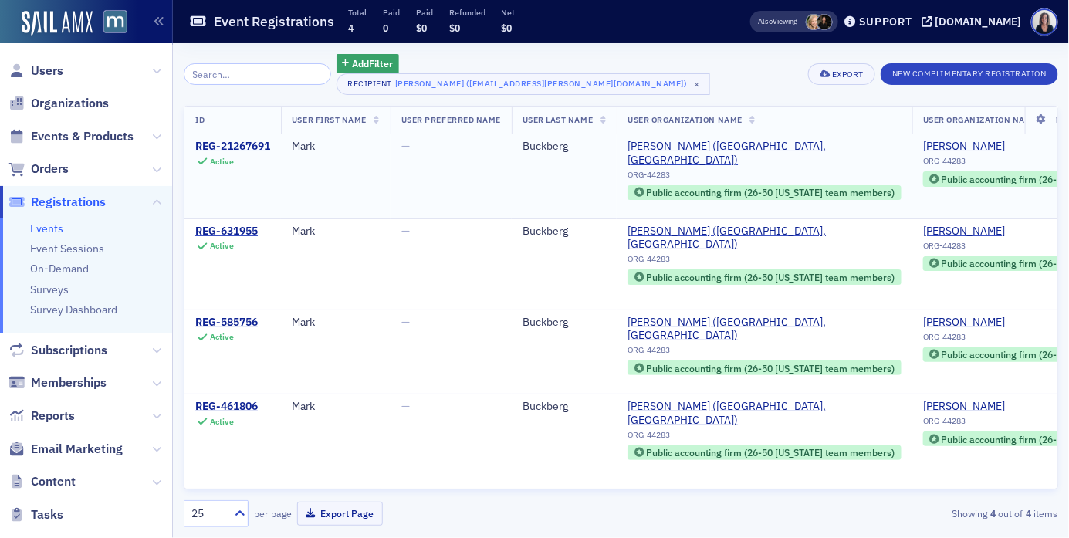
click at [240, 142] on div "REG-21267691" at bounding box center [232, 147] width 75 height 14
